Goal: Task Accomplishment & Management: Use online tool/utility

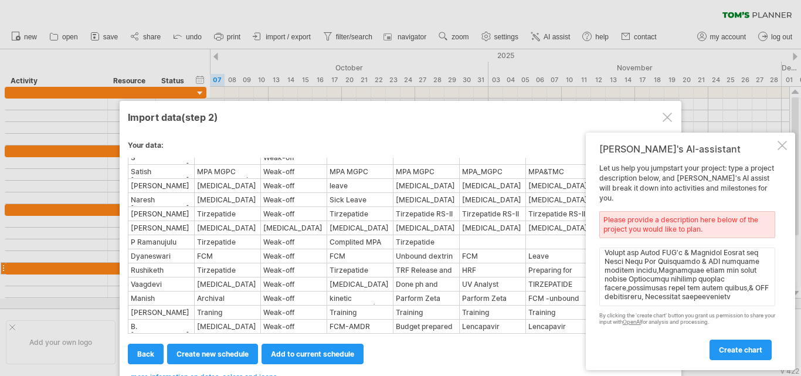
scroll to position [1931, 0]
type textarea "Daily status of the scientists (Complex Injectables) Name of the scientist [DAT…"
click at [744, 349] on span "create chart" at bounding box center [740, 349] width 43 height 9
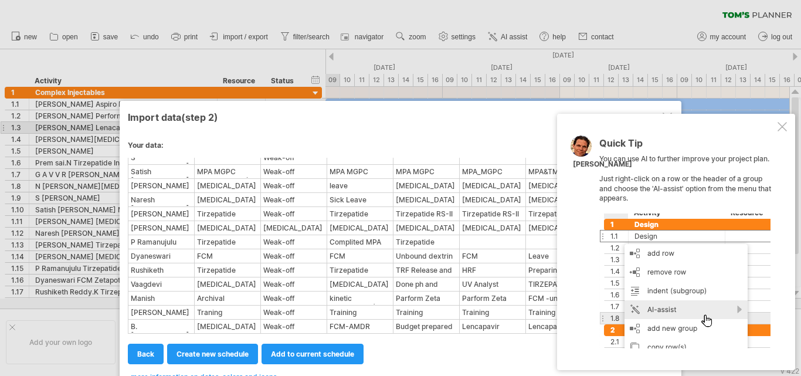
click at [782, 127] on div at bounding box center [782, 126] width 9 height 9
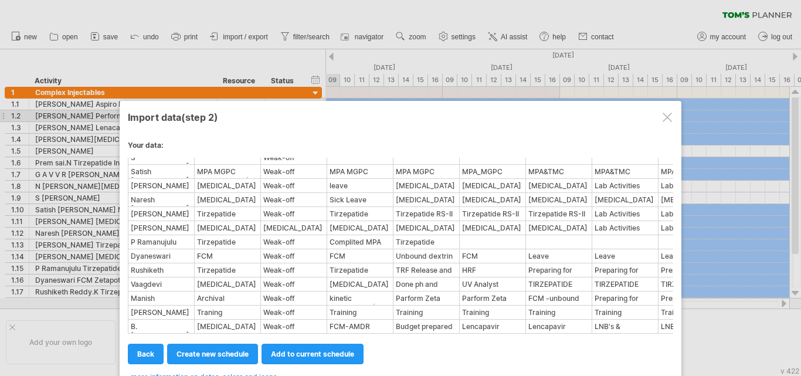
click at [668, 118] on div at bounding box center [667, 117] width 9 height 9
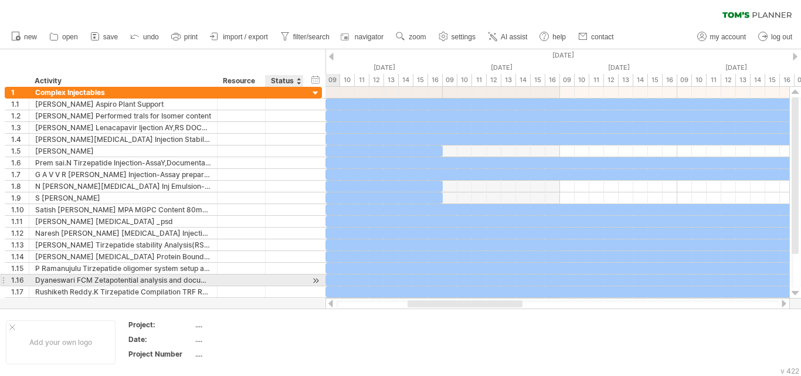
click at [313, 280] on div at bounding box center [315, 280] width 11 height 12
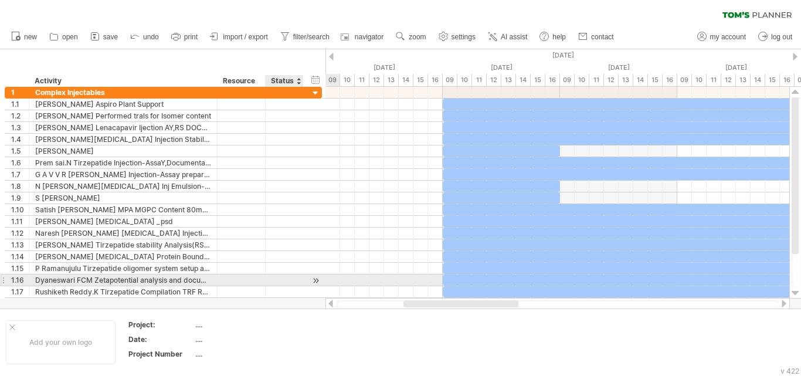
click at [313, 280] on div at bounding box center [315, 280] width 11 height 12
click at [319, 280] on div at bounding box center [315, 280] width 11 height 12
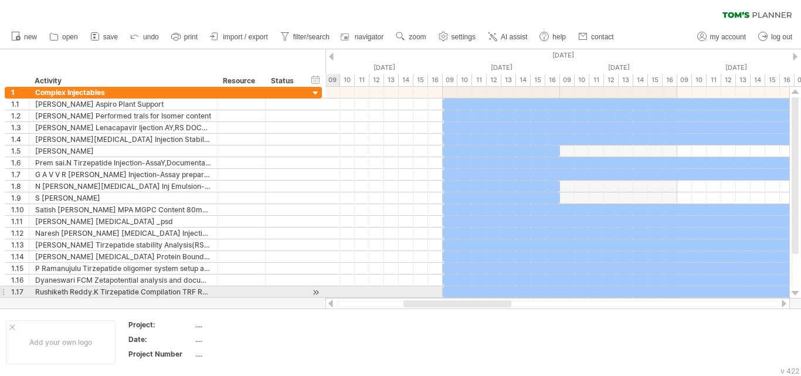
click at [331, 298] on div at bounding box center [557, 304] width 464 height 12
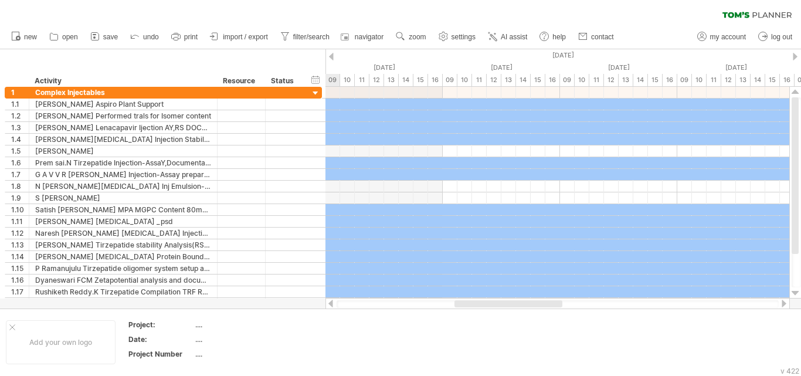
drag, startPoint x: 494, startPoint y: 302, endPoint x: 540, endPoint y: 303, distance: 46.3
click at [544, 303] on div at bounding box center [508, 303] width 108 height 7
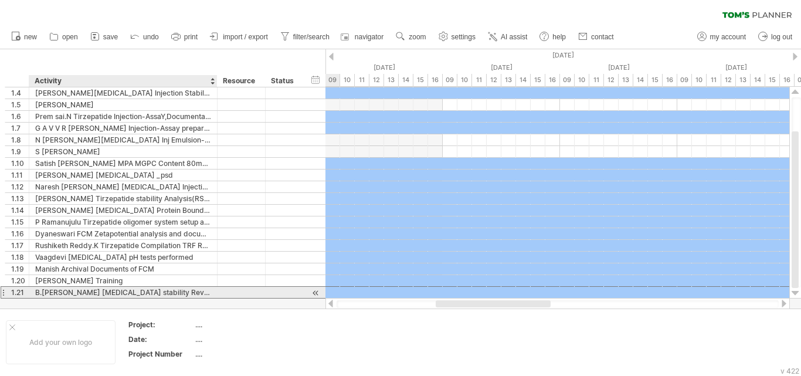
click at [73, 294] on div "B.[PERSON_NAME] [MEDICAL_DATA] stability Review" at bounding box center [123, 292] width 176 height 11
click at [94, 295] on input "**********" at bounding box center [123, 292] width 176 height 11
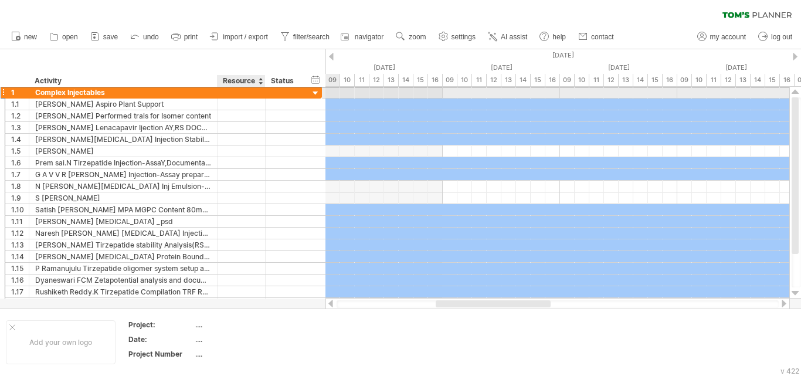
click at [239, 94] on div at bounding box center [241, 92] width 36 height 11
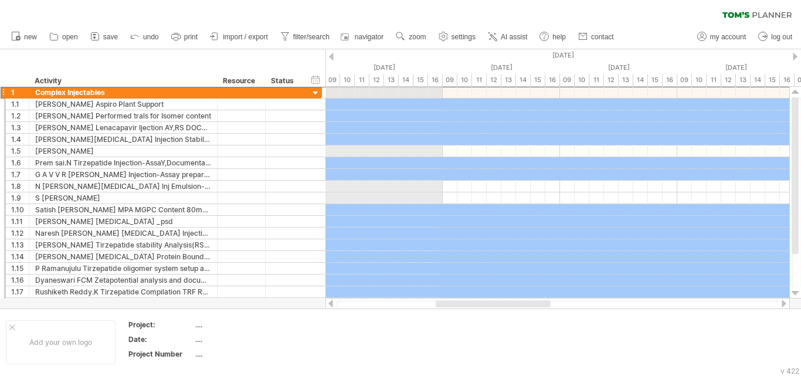
click at [394, 63] on div "[DATE]" at bounding box center [383, 68] width 117 height 12
click at [500, 66] on div "[DATE]" at bounding box center [501, 68] width 117 height 12
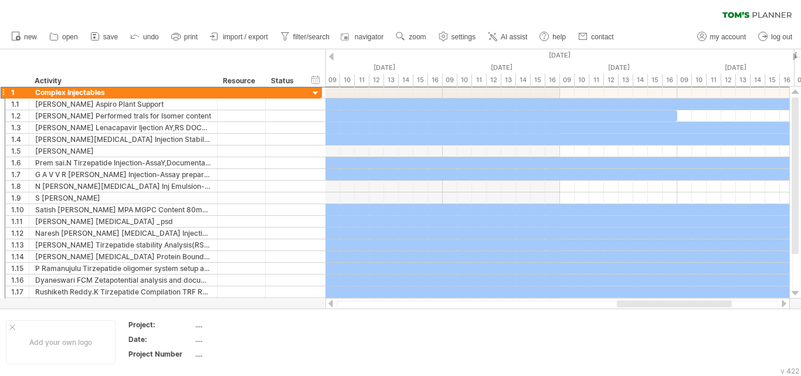
drag, startPoint x: 543, startPoint y: 306, endPoint x: 736, endPoint y: 302, distance: 193.6
click at [732, 303] on div at bounding box center [674, 303] width 115 height 7
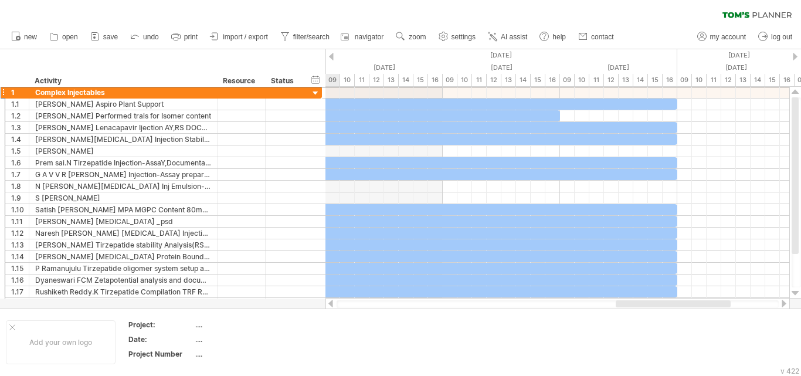
drag, startPoint x: 731, startPoint y: 304, endPoint x: 800, endPoint y: 306, distance: 69.2
click at [800, 306] on div "Trying to reach [DOMAIN_NAME] Connected again... 0% clear filter new 1" at bounding box center [400, 188] width 801 height 376
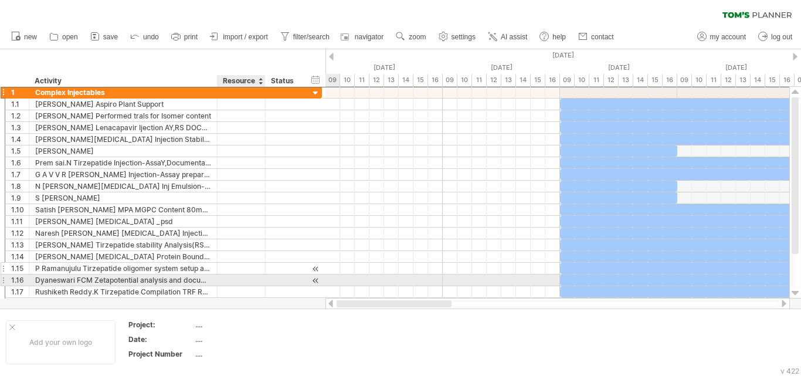
drag, startPoint x: 721, startPoint y: 306, endPoint x: 229, endPoint y: 273, distance: 492.5
click at [231, 277] on div "Trying to reach [DOMAIN_NAME] Connected again... 0% clear filter new 1" at bounding box center [400, 188] width 801 height 376
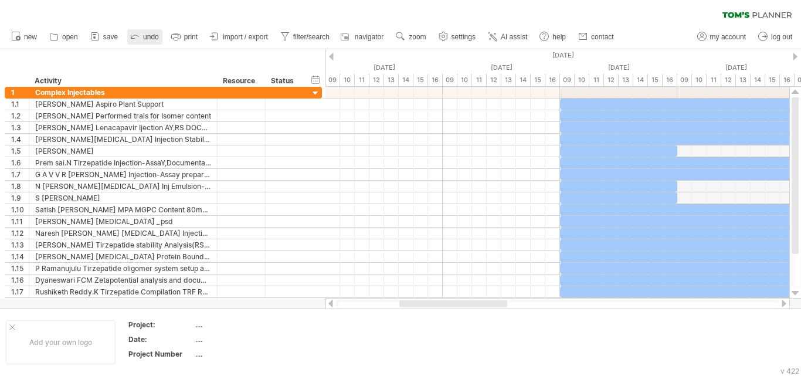
click at [152, 40] on span "undo" at bounding box center [151, 37] width 16 height 8
click at [83, 331] on div "Add your own logo" at bounding box center [61, 342] width 110 height 44
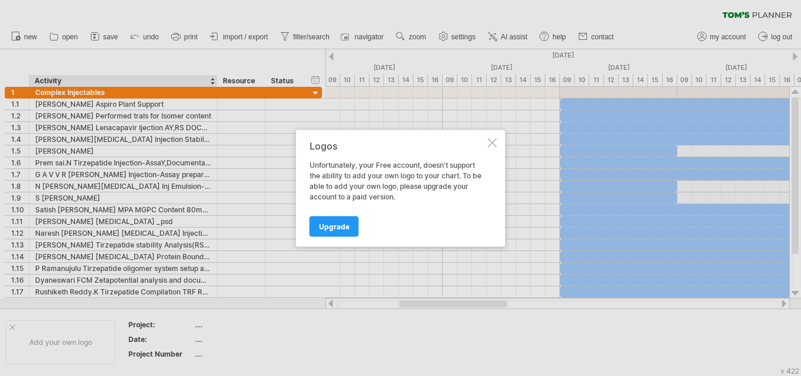
click at [493, 141] on div at bounding box center [492, 142] width 9 height 9
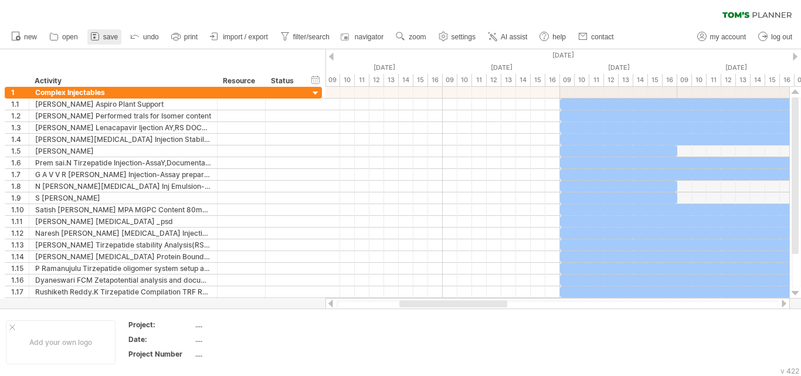
click at [114, 35] on span "save" at bounding box center [110, 37] width 15 height 8
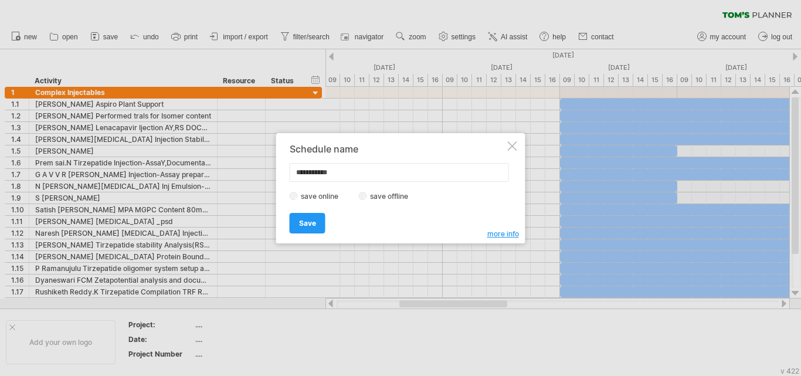
click at [514, 146] on div at bounding box center [512, 145] width 9 height 9
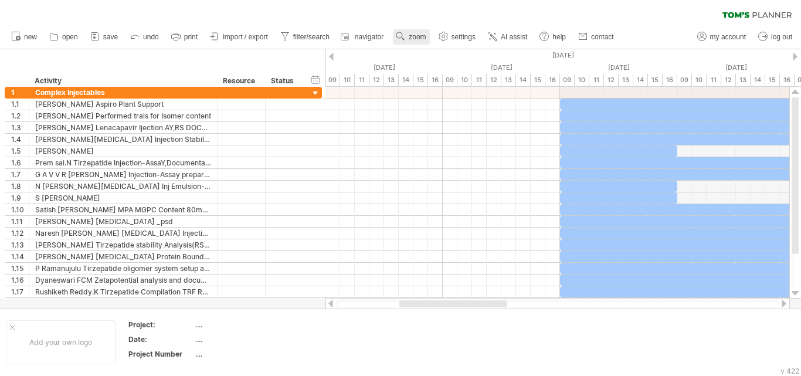
click at [415, 37] on span "zoom" at bounding box center [417, 37] width 17 height 8
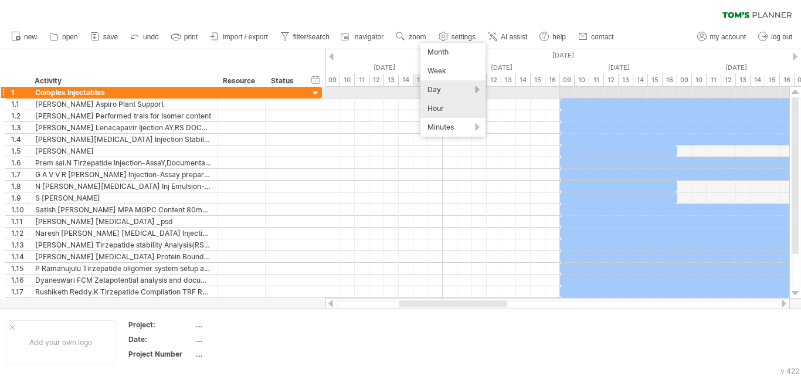
click at [443, 91] on div "Day" at bounding box center [452, 89] width 65 height 19
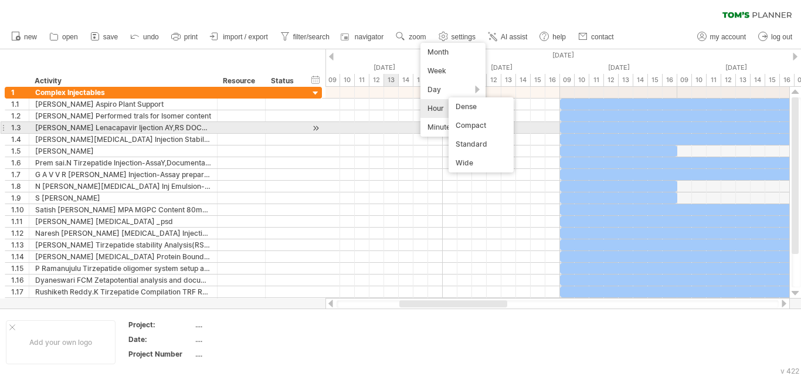
click at [387, 130] on div at bounding box center [557, 128] width 464 height 12
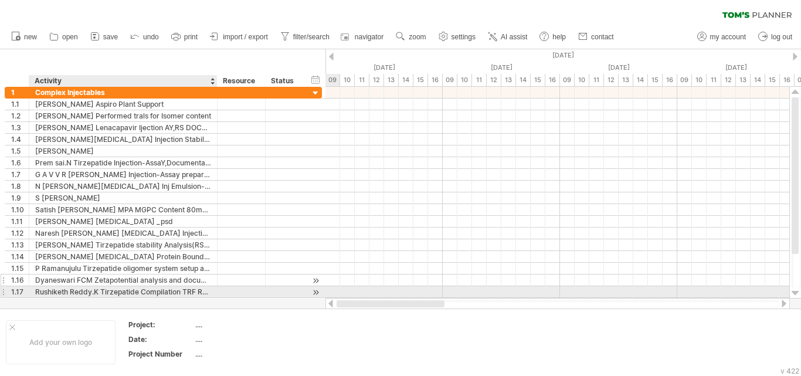
drag, startPoint x: 480, startPoint y: 306, endPoint x: 211, endPoint y: 285, distance: 270.5
click at [209, 287] on div "Trying to reach [DOMAIN_NAME] Connected again... 0% clear filter new 1" at bounding box center [400, 188] width 801 height 376
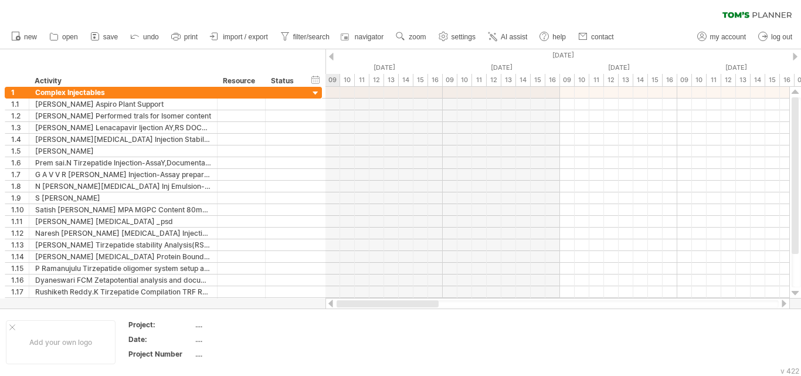
drag, startPoint x: 405, startPoint y: 305, endPoint x: 303, endPoint y: 301, distance: 102.7
click at [304, 303] on div "Trying to reach [DOMAIN_NAME] Connected again... 0% clear filter new 1" at bounding box center [400, 188] width 801 height 376
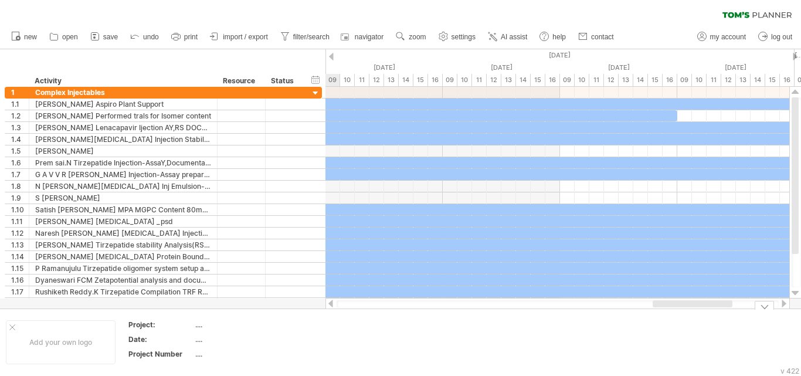
drag, startPoint x: 412, startPoint y: 302, endPoint x: 676, endPoint y: 327, distance: 264.5
click at [676, 327] on div "Trying to reach [DOMAIN_NAME] Connected again... 0% clear filter new 1" at bounding box center [400, 188] width 801 height 376
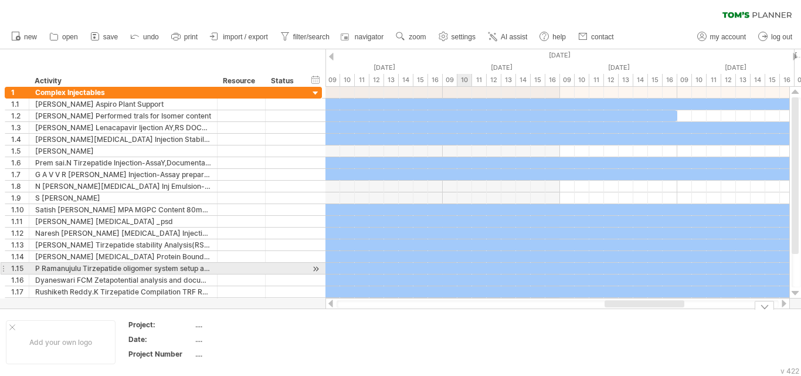
click at [465, 262] on div "[DATE] [DATE]" at bounding box center [557, 193] width 464 height 212
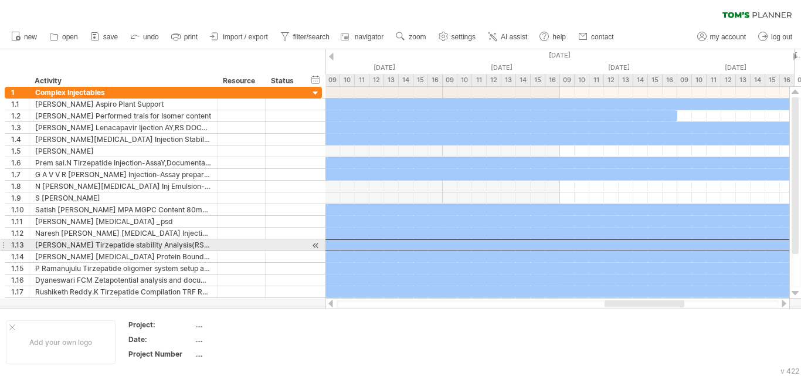
click at [438, 245] on div at bounding box center [150, 244] width 1290 height 11
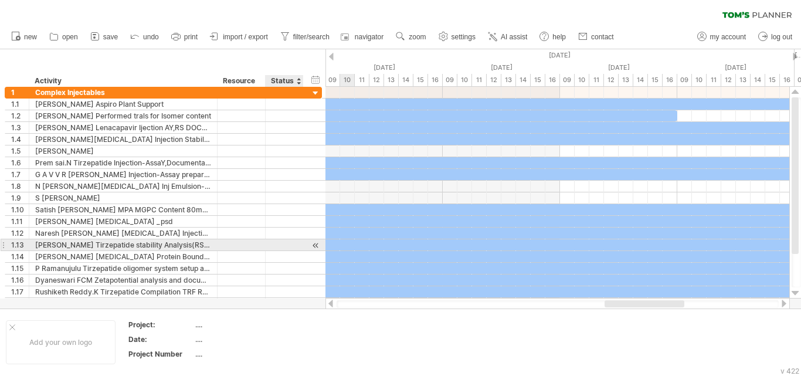
click at [317, 242] on div at bounding box center [315, 245] width 11 height 12
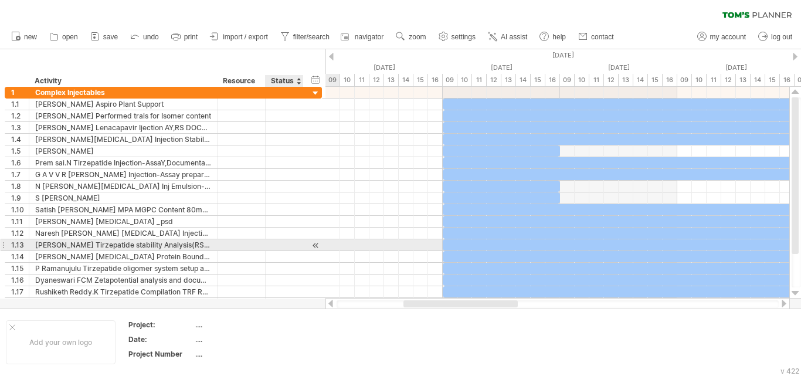
click at [317, 242] on div at bounding box center [315, 245] width 11 height 12
click at [282, 81] on div "Status" at bounding box center [284, 81] width 26 height 12
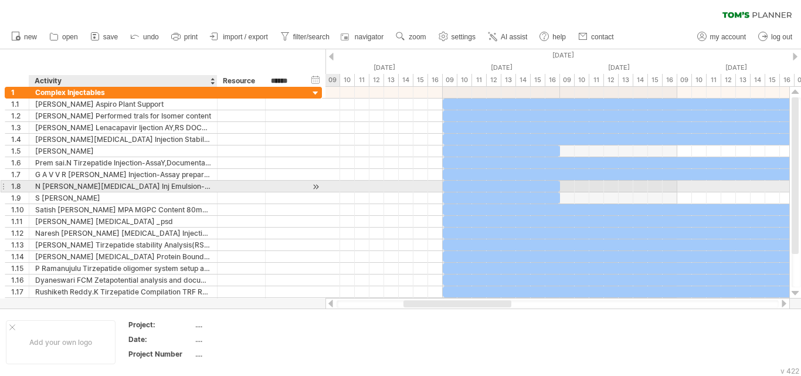
click at [157, 187] on div "N [PERSON_NAME][MEDICAL_DATA] Inj Emulsion- Isomer content trials" at bounding box center [123, 186] width 176 height 11
click at [157, 187] on input "**********" at bounding box center [123, 186] width 176 height 11
click at [50, 188] on input "**********" at bounding box center [123, 186] width 176 height 11
click at [6, 189] on div "1.8" at bounding box center [17, 186] width 24 height 11
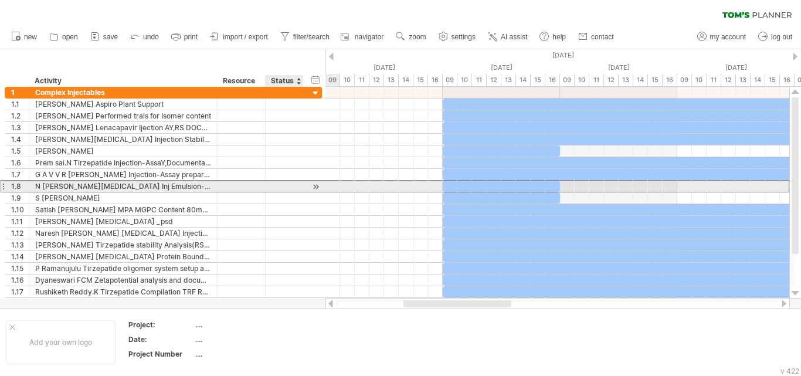
click at [321, 188] on div at bounding box center [323, 186] width 5 height 12
click at [314, 188] on div at bounding box center [315, 187] width 11 height 12
click at [539, 183] on div at bounding box center [501, 186] width 117 height 11
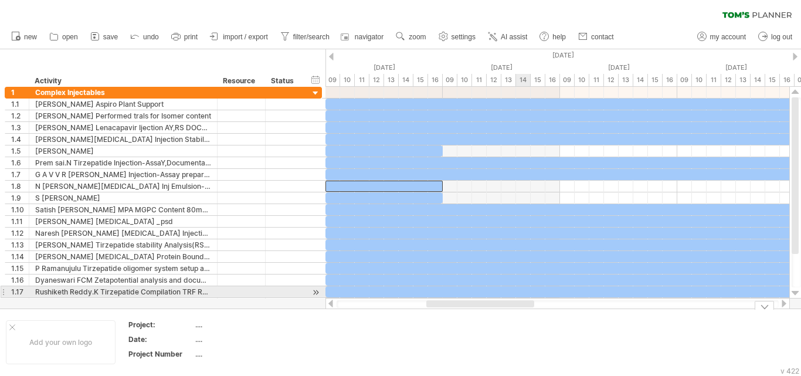
drag, startPoint x: 494, startPoint y: 306, endPoint x: 497, endPoint y: 284, distance: 21.9
click at [500, 288] on div "Trying to reach [DOMAIN_NAME] Connected again... 0% clear filter new 1" at bounding box center [400, 188] width 801 height 376
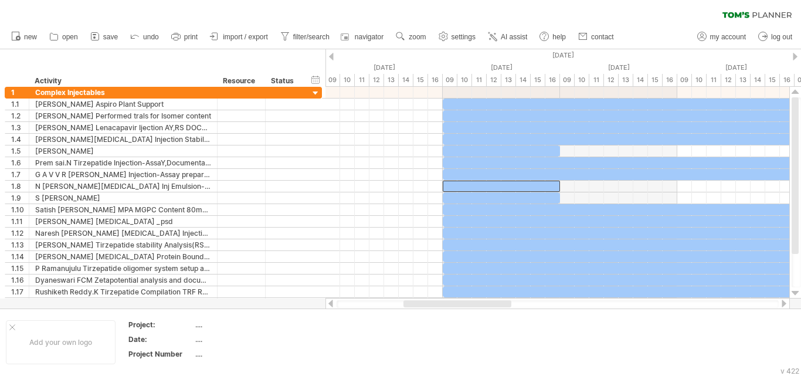
click at [517, 35] on span "AI assist" at bounding box center [514, 37] width 26 height 8
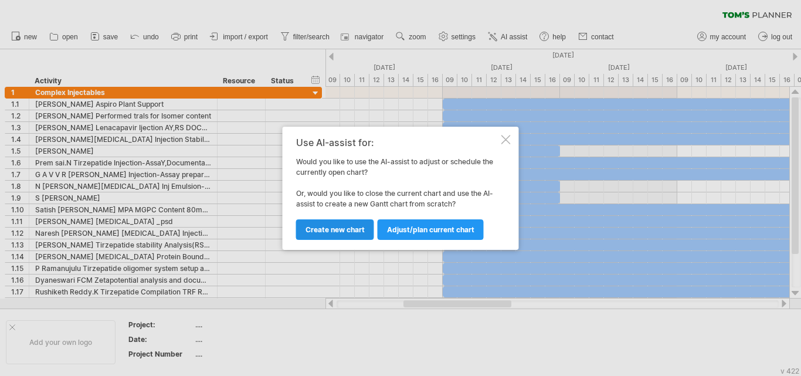
click at [338, 228] on span "Create new chart" at bounding box center [335, 229] width 59 height 9
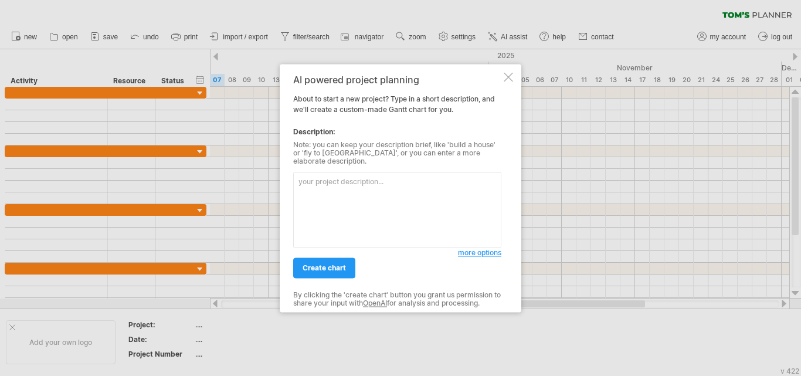
click at [337, 189] on textarea at bounding box center [397, 210] width 208 height 76
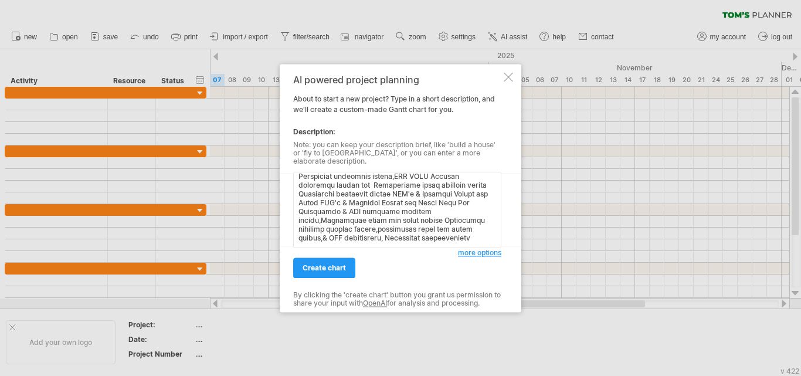
scroll to position [1527, 0]
type textarea "Daily status of the scientists (Complex Injectables) Name of the scientist [DAT…"
click at [323, 263] on span "create chart" at bounding box center [324, 267] width 43 height 9
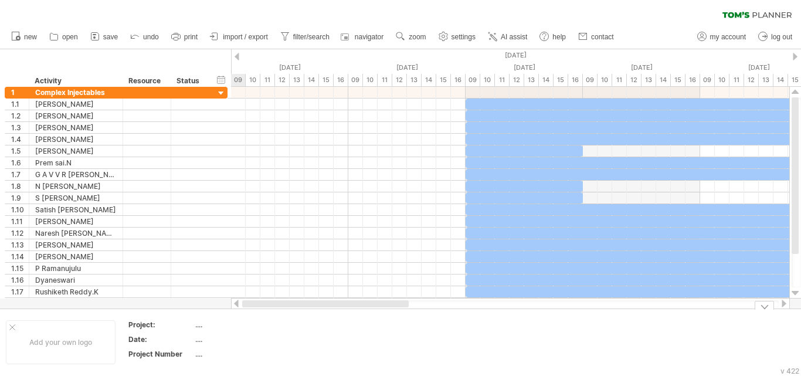
drag, startPoint x: 488, startPoint y: 305, endPoint x: 325, endPoint y: 310, distance: 163.1
click at [325, 310] on div "Trying to reach [DOMAIN_NAME] Connected again... 0% clear filter new 1" at bounding box center [400, 188] width 801 height 376
drag, startPoint x: 349, startPoint y: 300, endPoint x: 266, endPoint y: 301, distance: 83.9
click at [266, 301] on div at bounding box center [510, 304] width 559 height 12
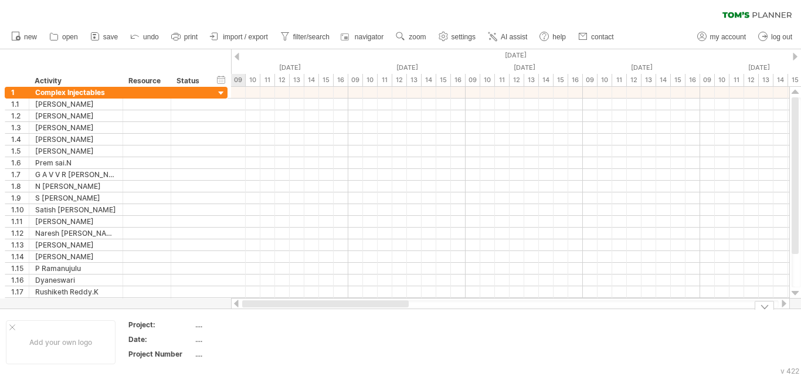
drag, startPoint x: 325, startPoint y: 302, endPoint x: 245, endPoint y: 309, distance: 80.6
click at [245, 309] on div "Trying to reach [DOMAIN_NAME] Connected again... 0% clear filter new 1" at bounding box center [400, 188] width 801 height 376
click at [245, 309] on div "Add your own logo Project: .... Date: .... Project Number ...." at bounding box center [400, 341] width 801 height 67
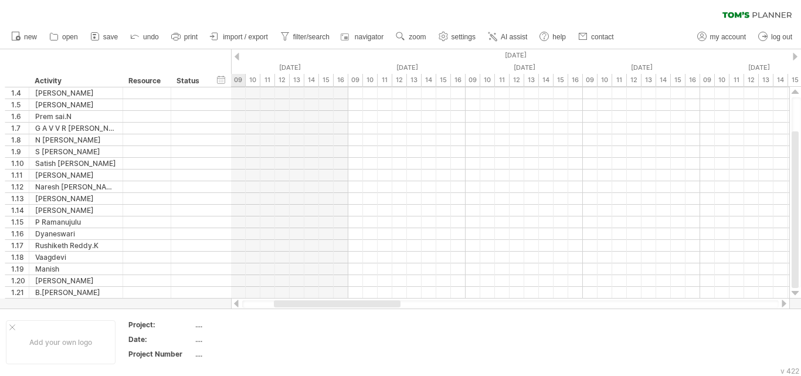
drag, startPoint x: 314, startPoint y: 303, endPoint x: 280, endPoint y: 304, distance: 33.4
click at [280, 304] on div at bounding box center [337, 303] width 127 height 7
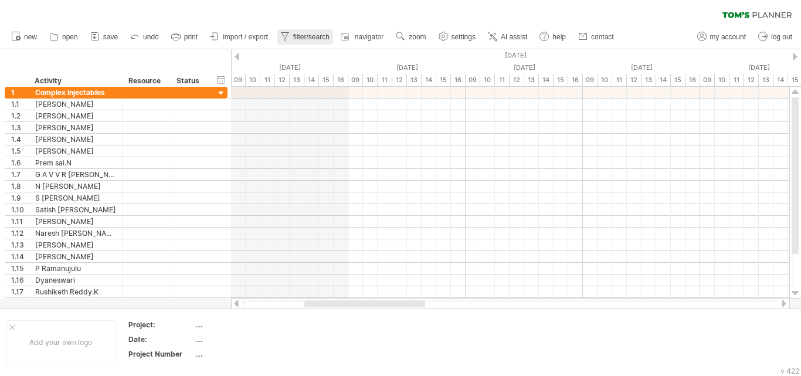
click at [308, 36] on span "filter/search" at bounding box center [311, 37] width 36 height 8
type input "**********"
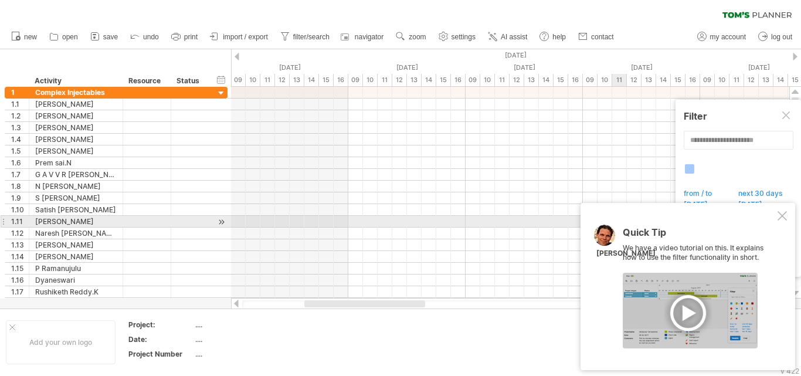
click at [784, 216] on div at bounding box center [782, 215] width 9 height 9
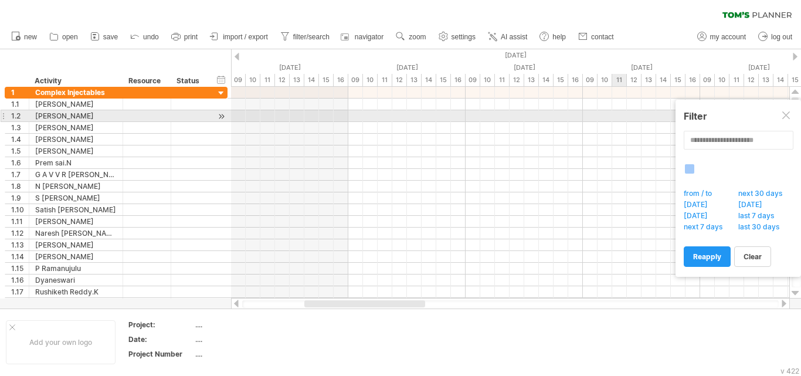
click at [786, 116] on div at bounding box center [786, 115] width 9 height 9
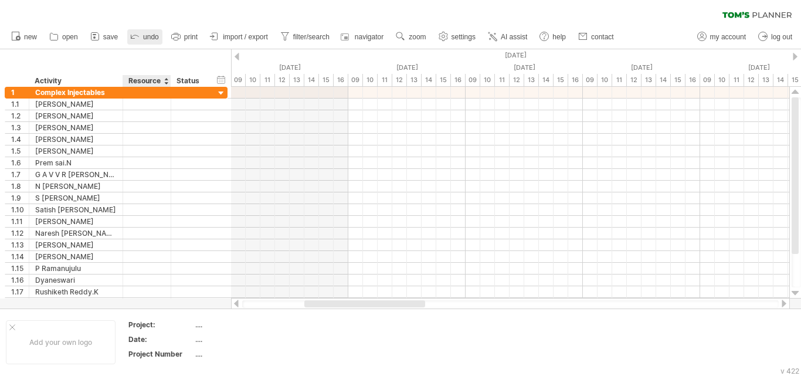
click at [154, 42] on link "undo" at bounding box center [144, 36] width 35 height 15
click at [100, 39] on icon at bounding box center [95, 36] width 12 height 12
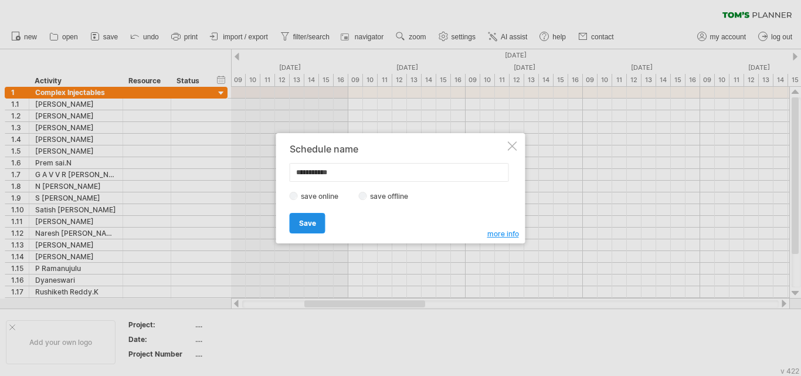
click at [308, 223] on span "Save" at bounding box center [307, 223] width 17 height 9
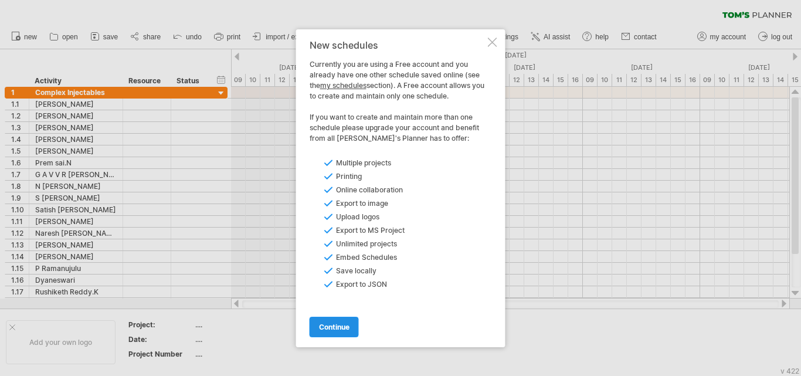
click at [334, 321] on link "continue" at bounding box center [334, 327] width 49 height 21
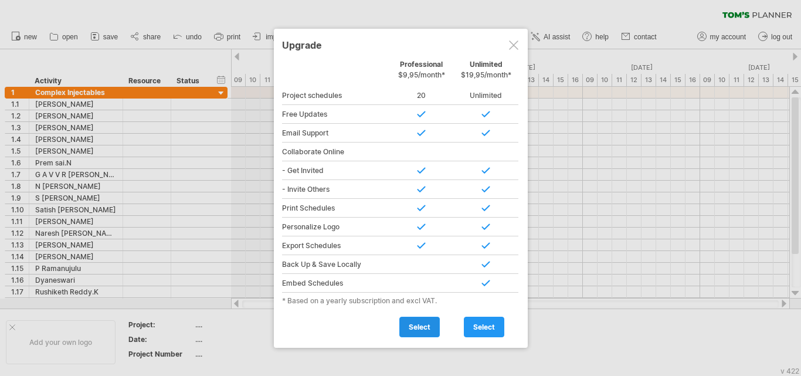
click at [415, 325] on span "select" at bounding box center [420, 327] width 22 height 9
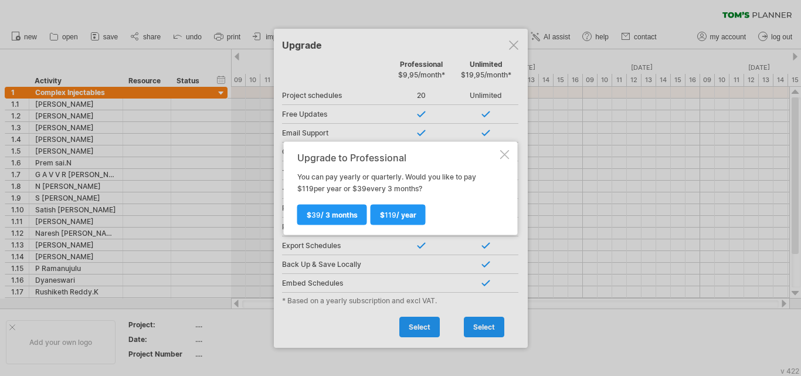
click at [508, 154] on div at bounding box center [504, 154] width 9 height 9
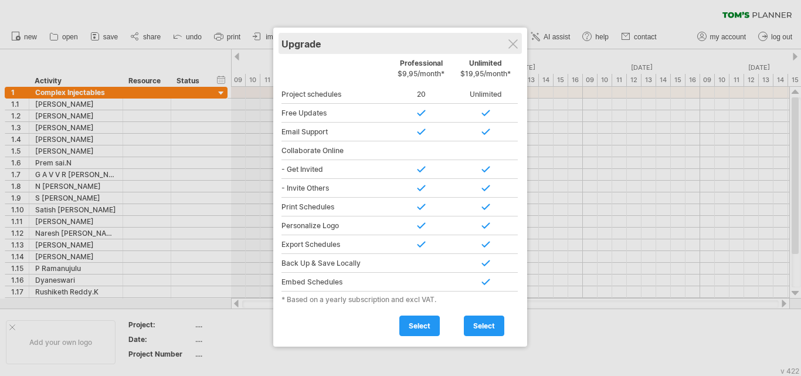
click at [508, 50] on div "Upgrade" at bounding box center [399, 43] width 237 height 21
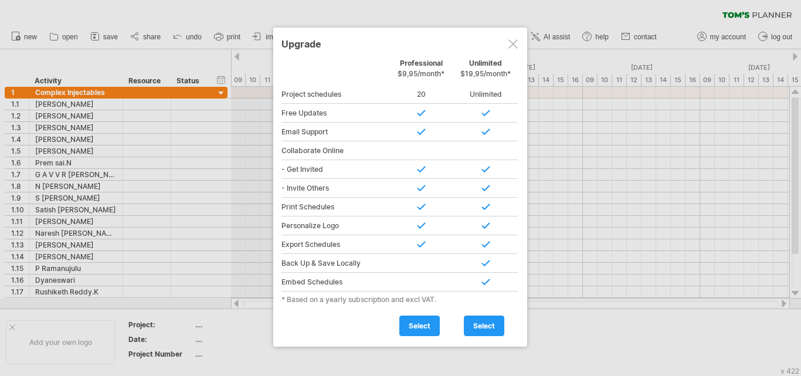
click at [514, 40] on div at bounding box center [512, 43] width 9 height 9
